Goal: Navigation & Orientation: Find specific page/section

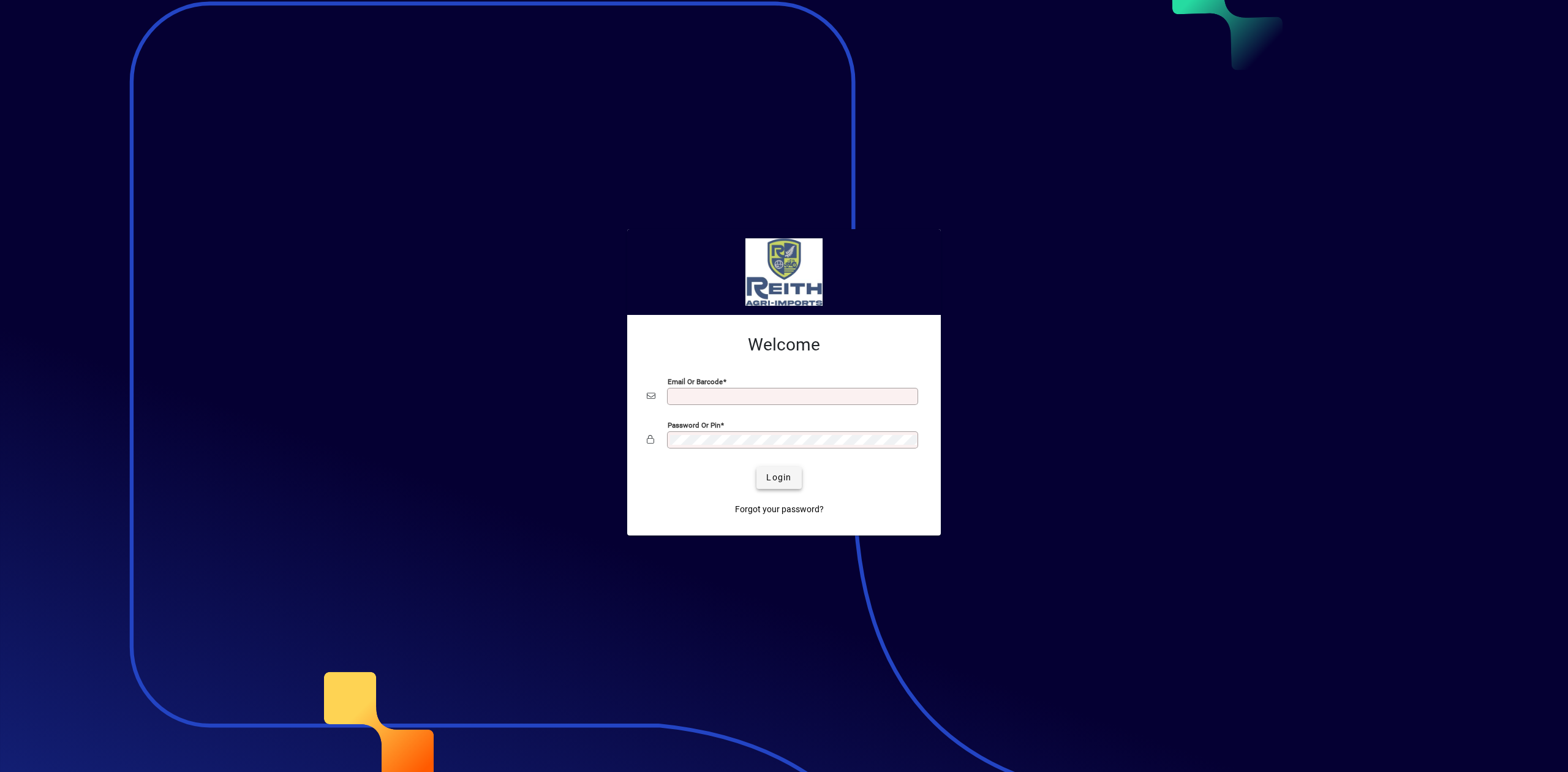
type input "**********"
click at [780, 472] on span "Login" at bounding box center [778, 477] width 25 height 13
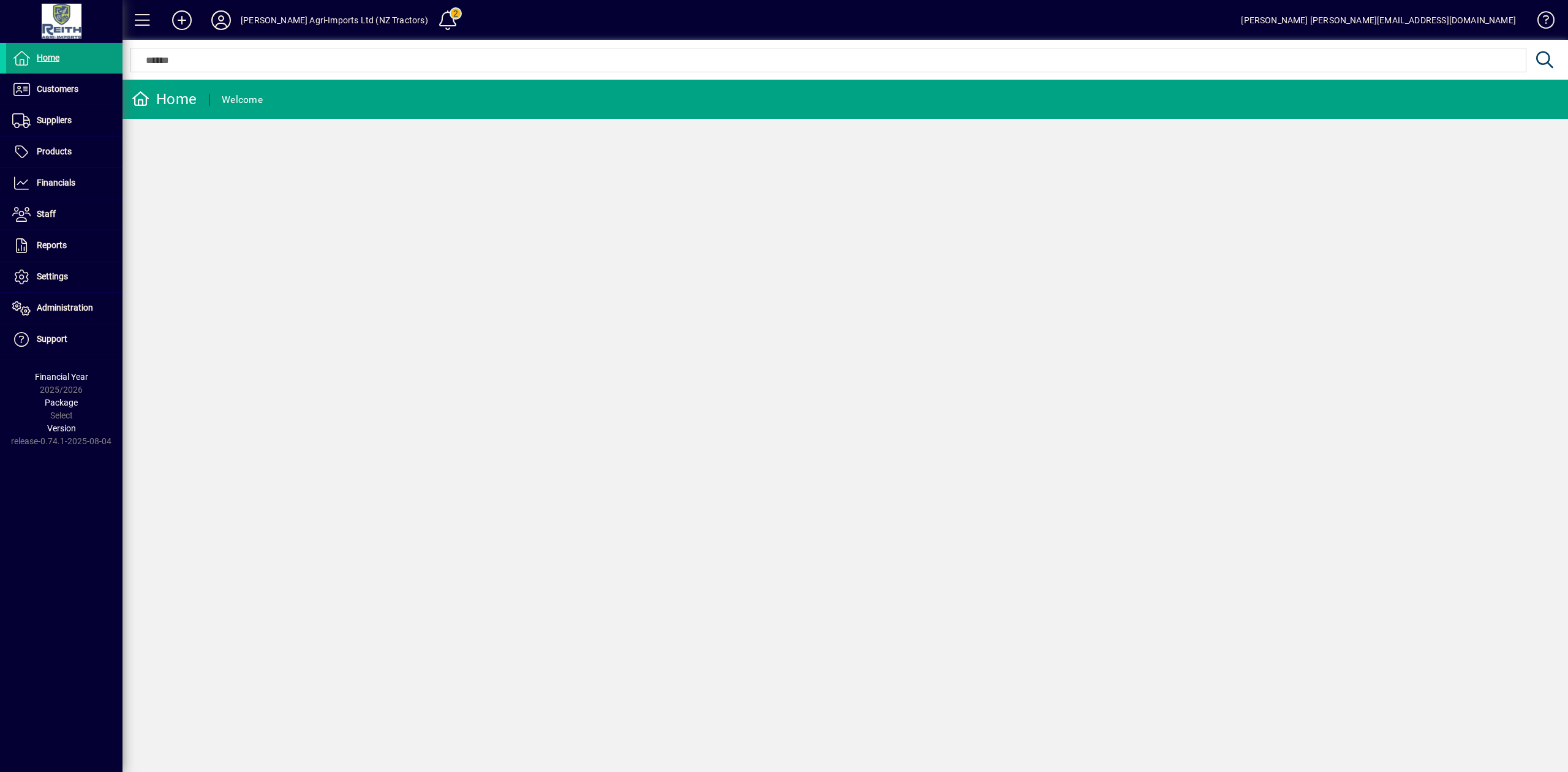
click at [212, 21] on icon at bounding box center [221, 20] width 24 height 20
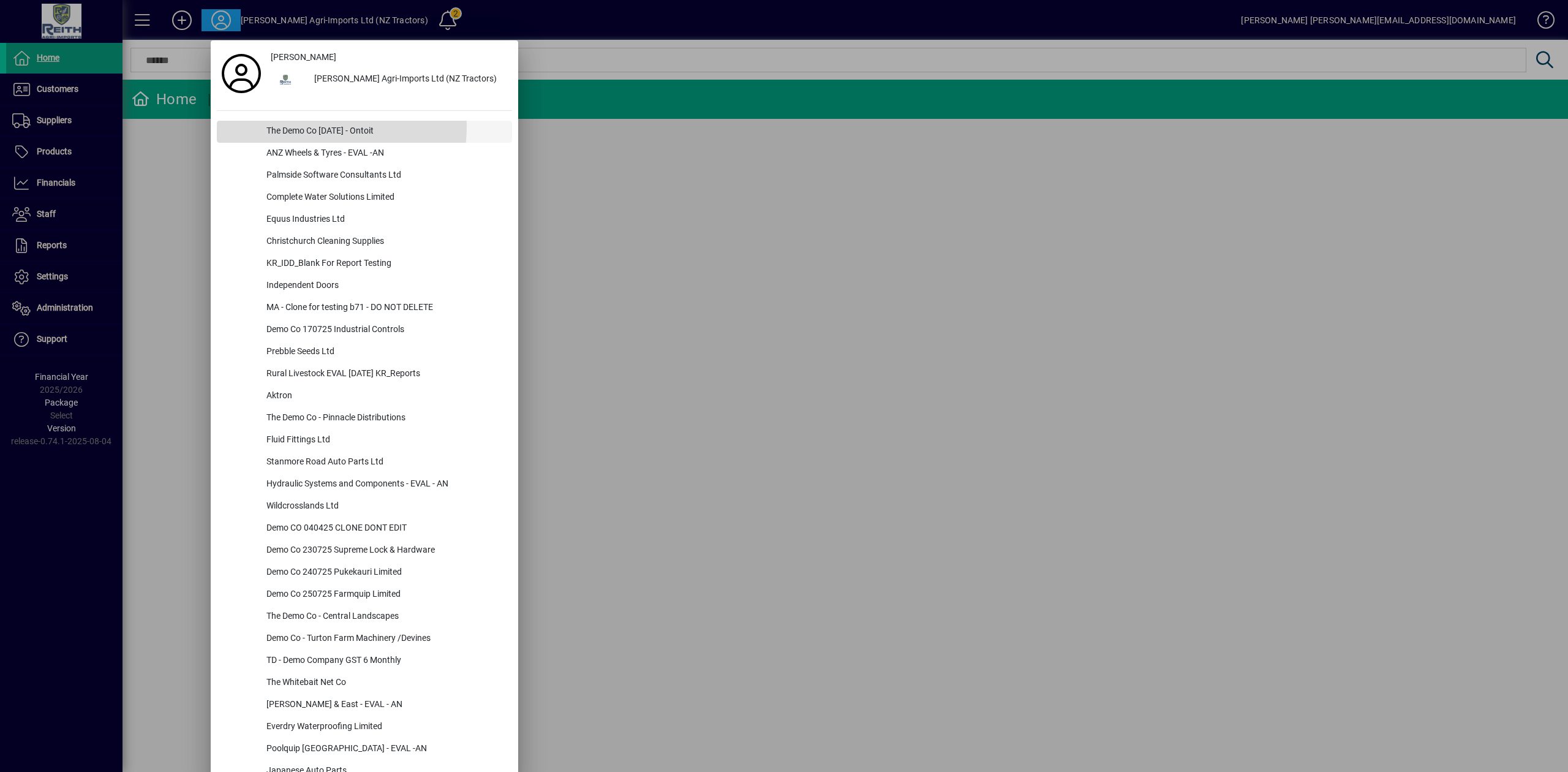
click at [299, 126] on div "The Demo Co [DATE] - Ontoit" at bounding box center [385, 132] width 256 height 22
